Goal: Task Accomplishment & Management: Manage account settings

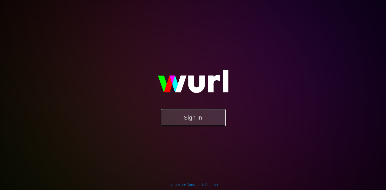
click at [198, 114] on button "Sign In" at bounding box center [192, 117] width 65 height 17
click at [192, 91] on img at bounding box center [193, 84] width 104 height 50
